Goal: Task Accomplishment & Management: Complete application form

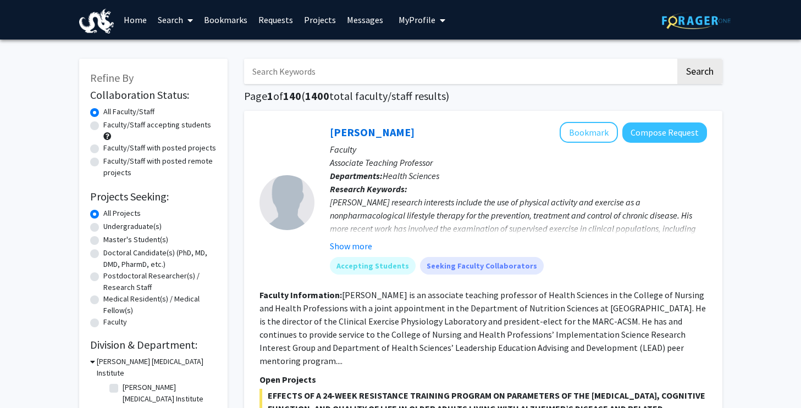
scroll to position [10, 0]
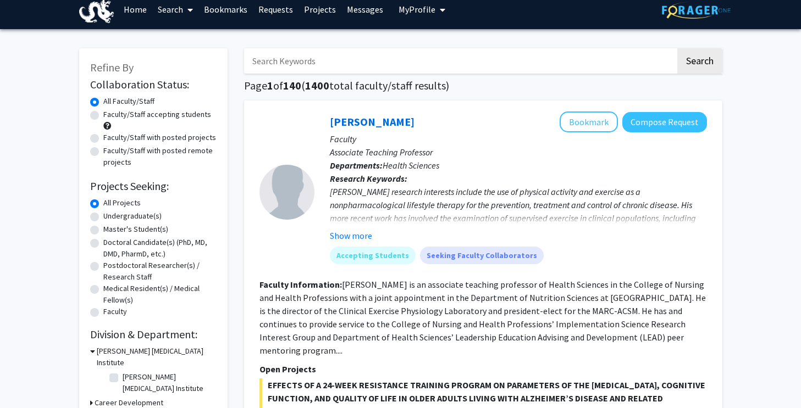
click at [364, 59] on input "Search Keywords" at bounding box center [459, 60] width 431 height 25
type input "zhihwei"
click at [677, 48] on button "Search" at bounding box center [699, 60] width 45 height 25
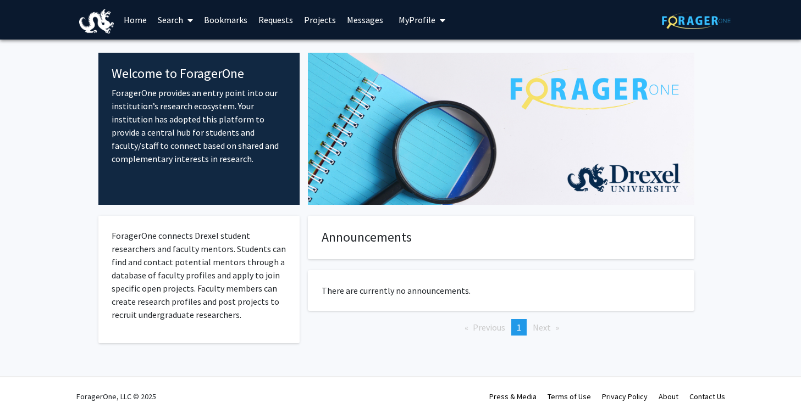
click at [167, 24] on link "Search" at bounding box center [175, 20] width 46 height 38
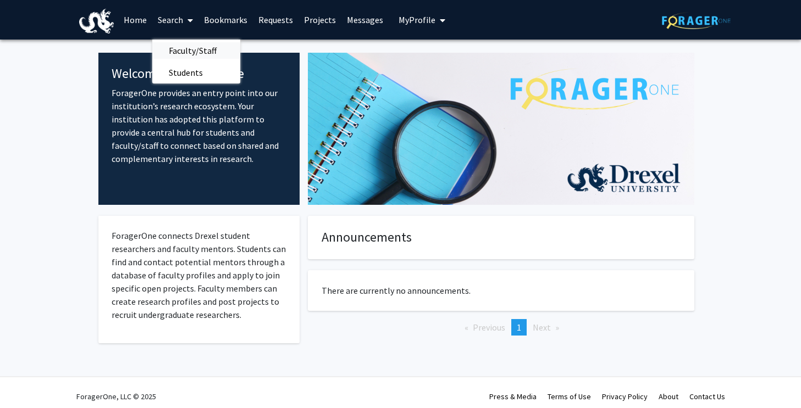
click at [177, 54] on span "Faculty/Staff" at bounding box center [192, 51] width 81 height 22
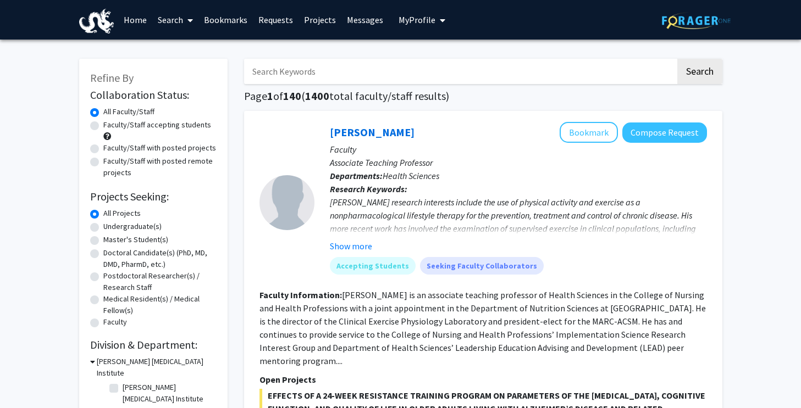
click at [319, 70] on input "Search Keywords" at bounding box center [459, 71] width 431 height 25
type input "[PERSON_NAME]"
click at [677, 59] on button "Search" at bounding box center [699, 71] width 45 height 25
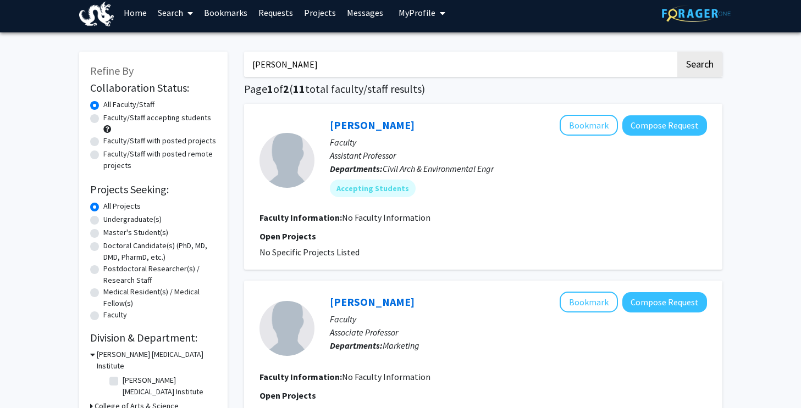
scroll to position [8, 0]
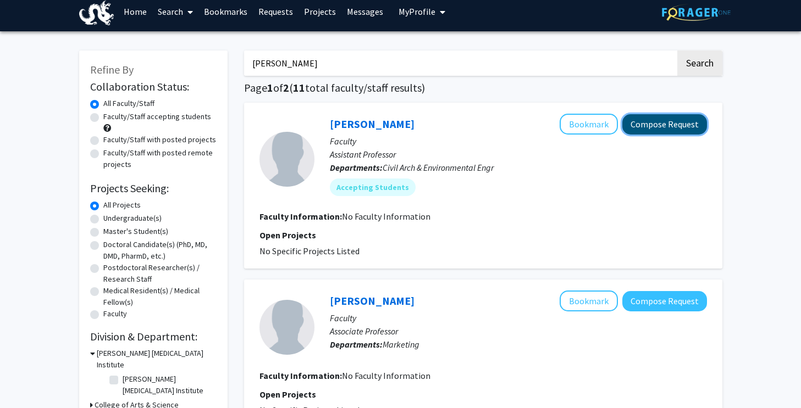
click at [635, 125] on button "Compose Request" at bounding box center [664, 124] width 85 height 20
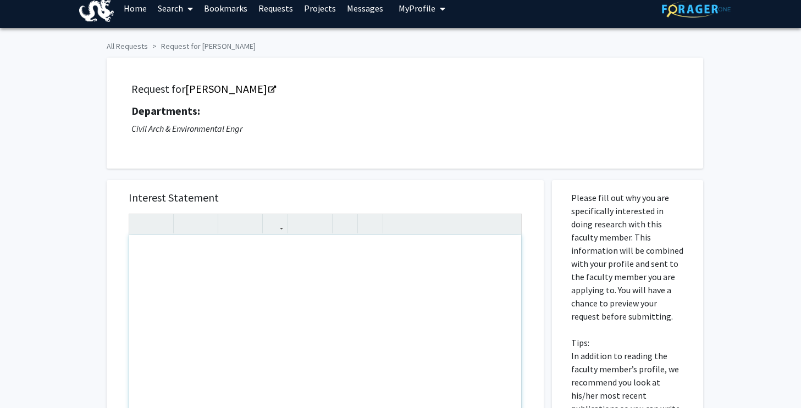
scroll to position [18, 0]
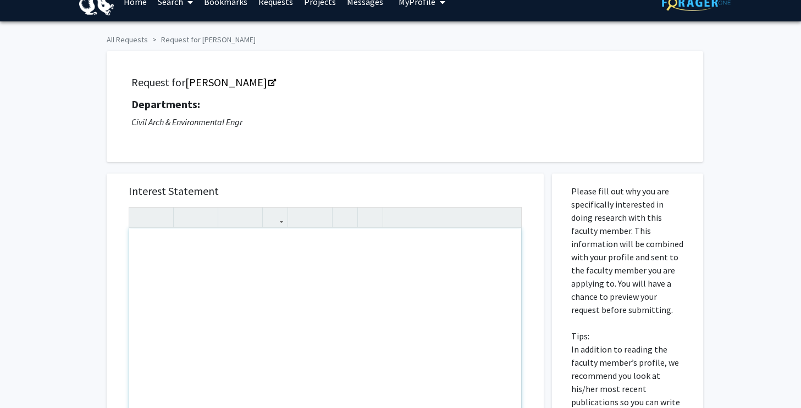
click at [324, 263] on div "Note to users with screen readers: Please press Alt+0 or Option+0 to deactivate…" at bounding box center [325, 355] width 392 height 252
paste div "Note to users with screen readers: Please press Alt+0 or Option+0 to deactivate…"
type textarea "<p>This project immediately attracted me at first glance because it focuses on …"
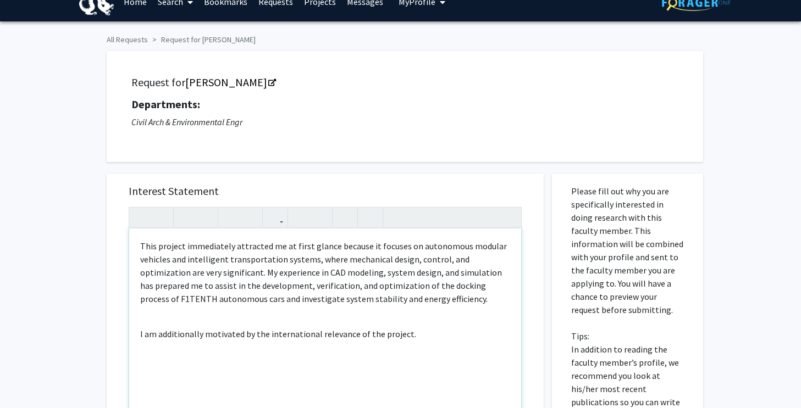
click at [218, 321] on div "This project immediately attracted me at first glance because it focuses on aut…" at bounding box center [325, 355] width 392 height 252
click at [136, 321] on div "This project immediately attracted me at first glance because it focuses on aut…" at bounding box center [325, 355] width 392 height 252
click at [178, 321] on p "I am additionally motivated by the international relevance of the project." at bounding box center [325, 320] width 370 height 13
click at [444, 348] on div "This project immediately attracted me at first glance because it focuses on aut…" at bounding box center [325, 355] width 392 height 252
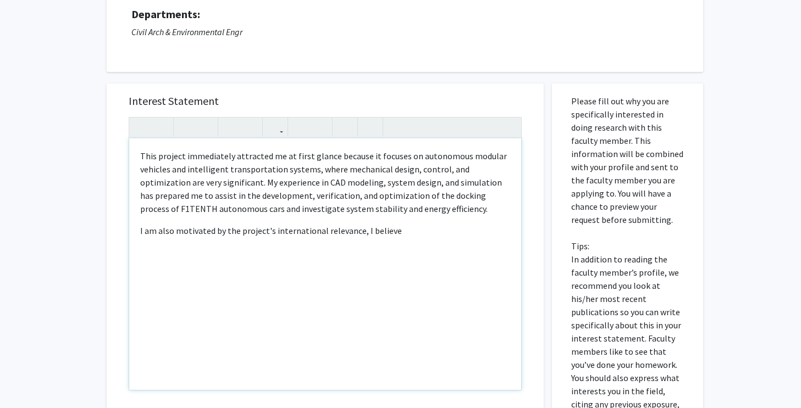
scroll to position [113, 0]
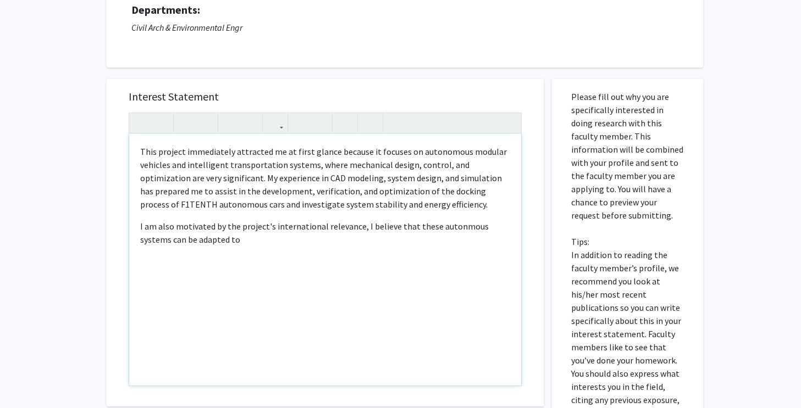
click at [441, 226] on p "I am also motivated by the project's international relevance, I believe that th…" at bounding box center [325, 233] width 370 height 26
click at [347, 225] on p "I am also motivated by the project's international relevance, I believe that th…" at bounding box center [325, 233] width 370 height 26
click at [316, 246] on p "I am also motivated by the project's international relevance. I believe that th…" at bounding box center [325, 233] width 370 height 26
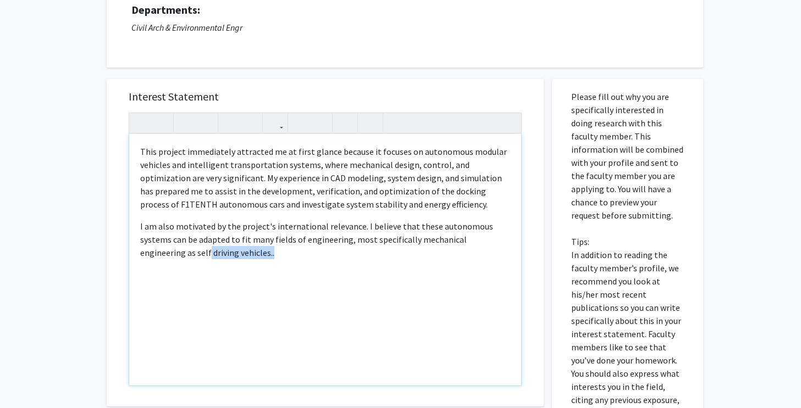
drag, startPoint x: 330, startPoint y: 251, endPoint x: 494, endPoint y: 240, distance: 164.2
click at [494, 240] on p "I am also motivated by the project's international relevance. I believe that th…" at bounding box center [325, 240] width 370 height 40
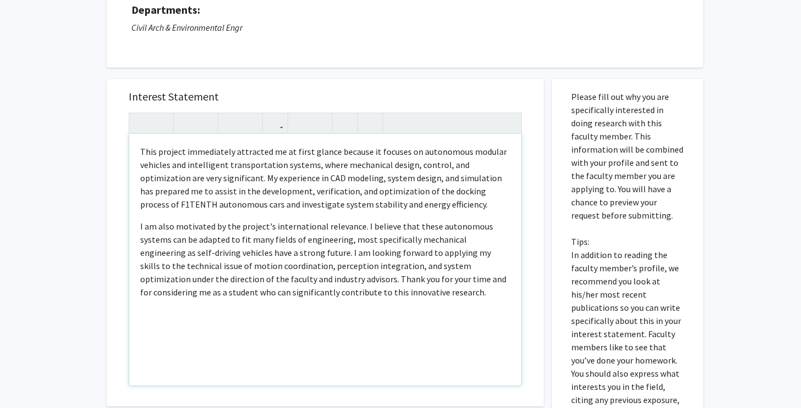
click at [295, 253] on p "I am also motivated by the project's international relevance. I believe that th…" at bounding box center [325, 259] width 370 height 79
click at [476, 242] on p "I am also motivated by the project's international relevance. I believe that th…" at bounding box center [325, 259] width 370 height 79
type textarea "<p>This project immediately attracted me at first glance because it focuses on …"
click at [418, 307] on div "This project immediately attracted me at first glance because it focuses on aut…" at bounding box center [325, 260] width 392 height 252
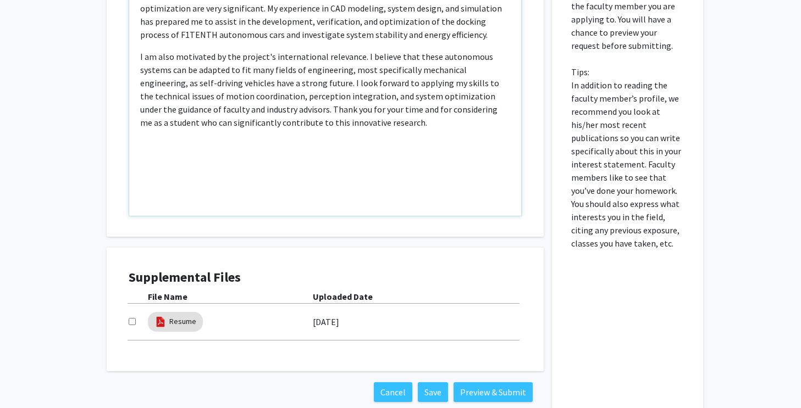
scroll to position [345, 0]
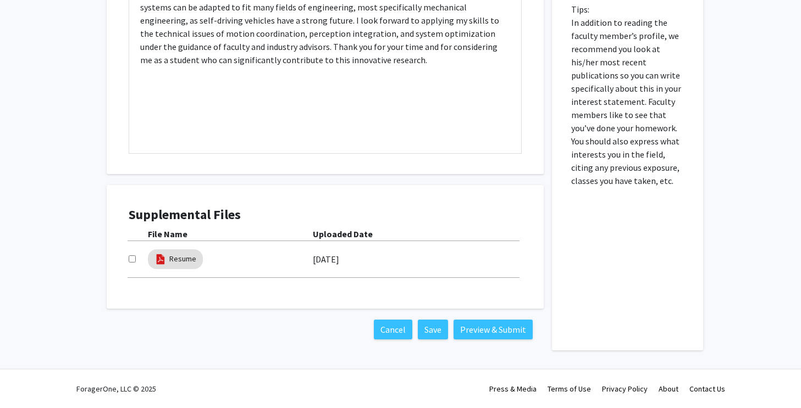
click at [131, 257] on input "checkbox" at bounding box center [132, 259] width 7 height 7
checkbox input "true"
click at [475, 330] on button "Preview & Submit" at bounding box center [492, 330] width 79 height 20
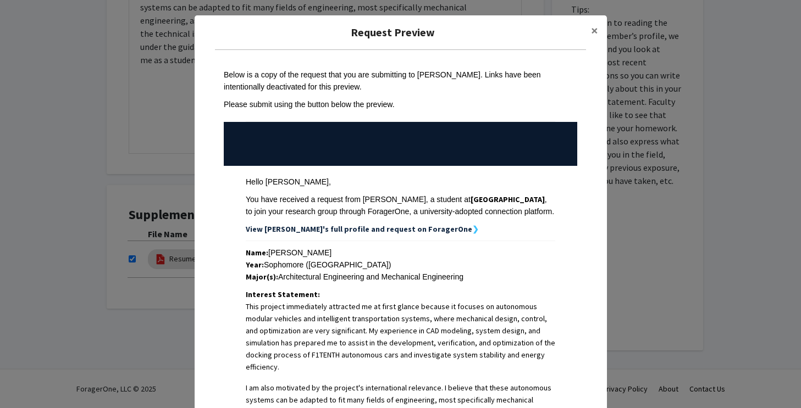
scroll to position [235, 0]
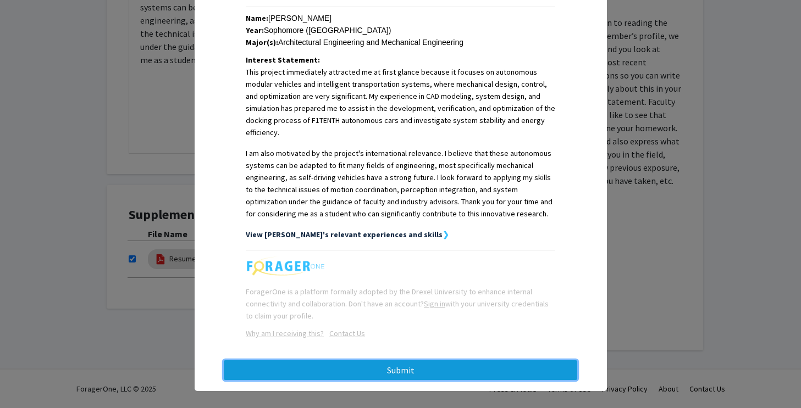
click at [445, 367] on button "Submit" at bounding box center [400, 371] width 353 height 20
